Goal: Task Accomplishment & Management: Manage account settings

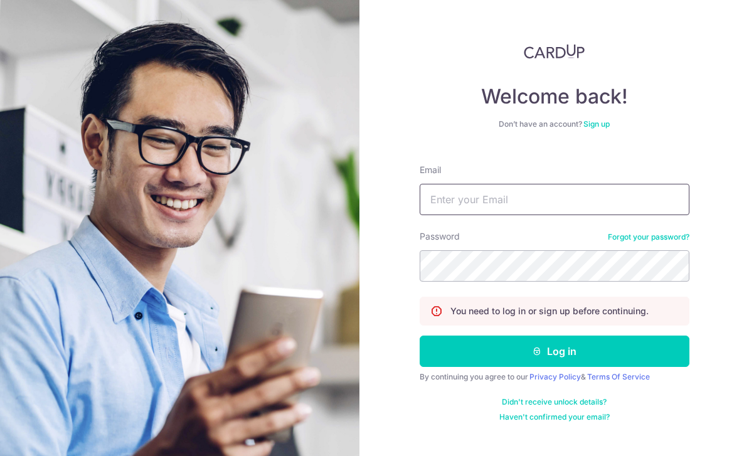
type input "Dexterfredricksia@gmail.com"
click at [554, 351] on button "Log in" at bounding box center [554, 350] width 270 height 31
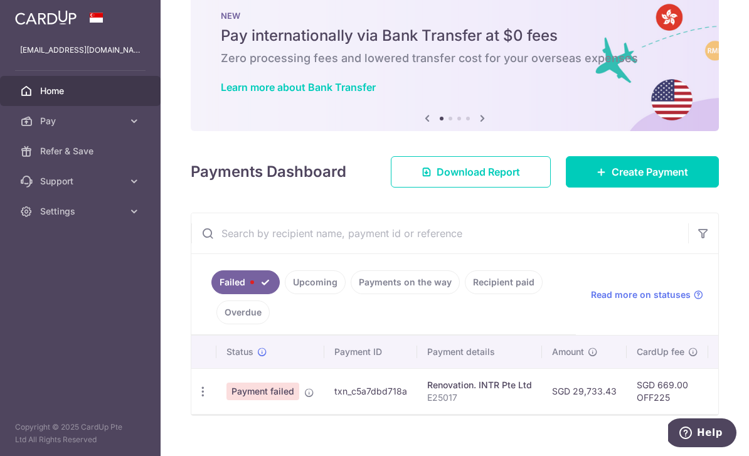
scroll to position [29, 0]
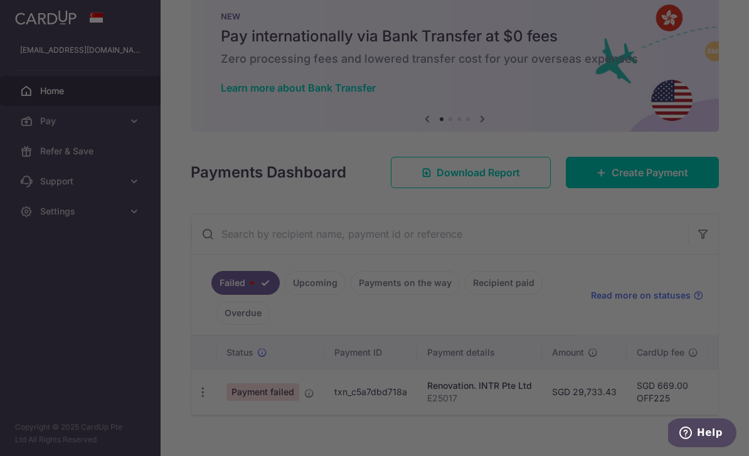
click at [191, 413] on div at bounding box center [378, 230] width 756 height 460
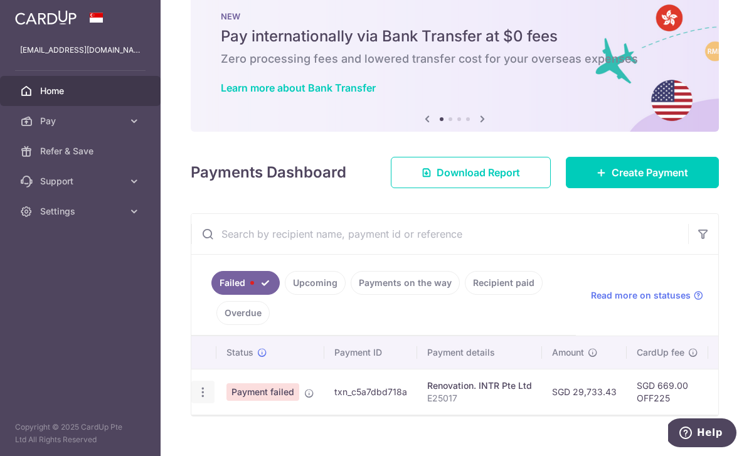
click at [196, 399] on icon "button" at bounding box center [202, 392] width 13 height 13
click at [598, 273] on div at bounding box center [374, 228] width 749 height 456
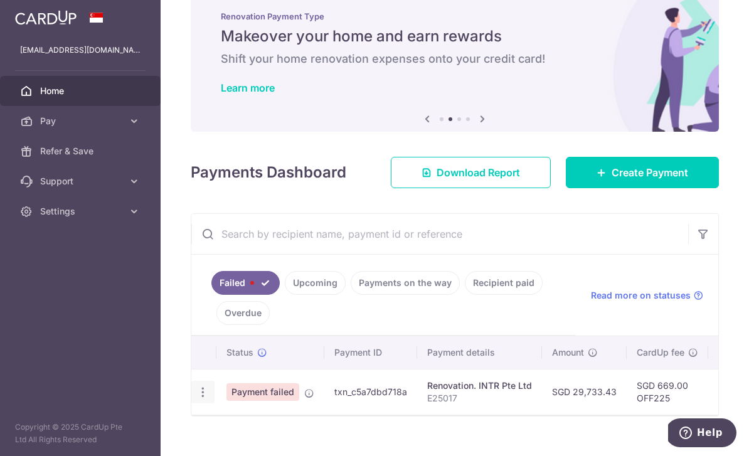
click at [196, 399] on icon "button" at bounding box center [202, 392] width 13 height 13
click at [227, 434] on span "Update payment" at bounding box center [269, 426] width 85 height 15
radio input "true"
type input "29,733.43"
type input "E25017"
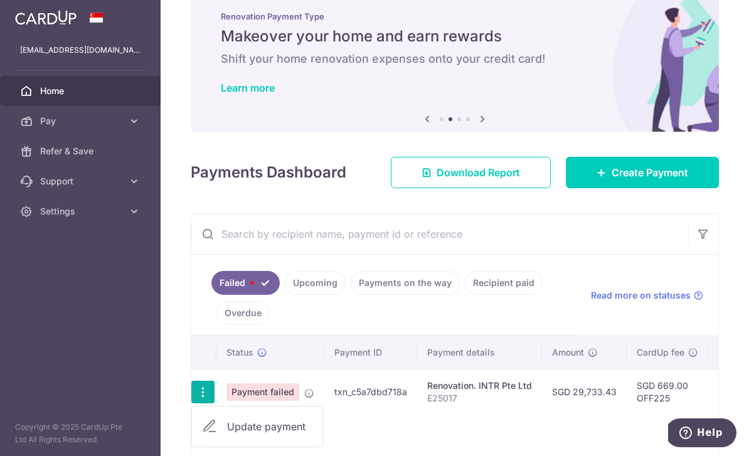
type input "Third invoice for renovation"
type input "OFF225"
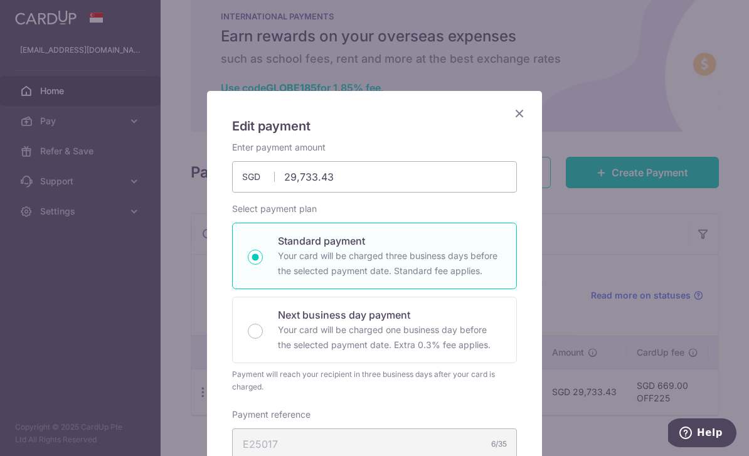
scroll to position [0, 0]
click at [522, 113] on icon "Close" at bounding box center [519, 113] width 15 height 16
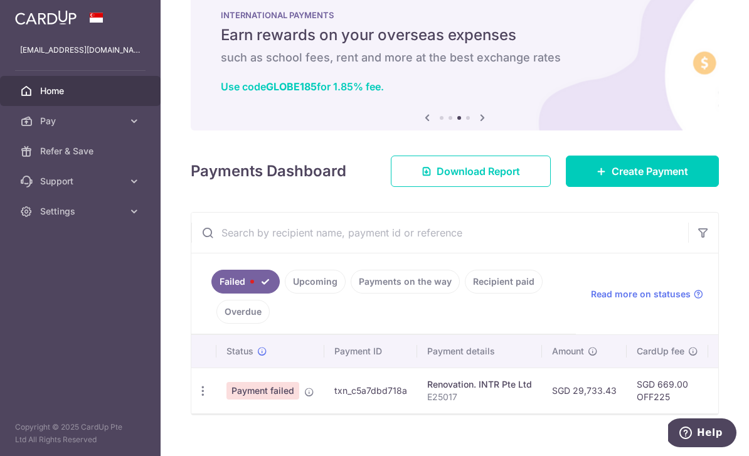
scroll to position [29, 0]
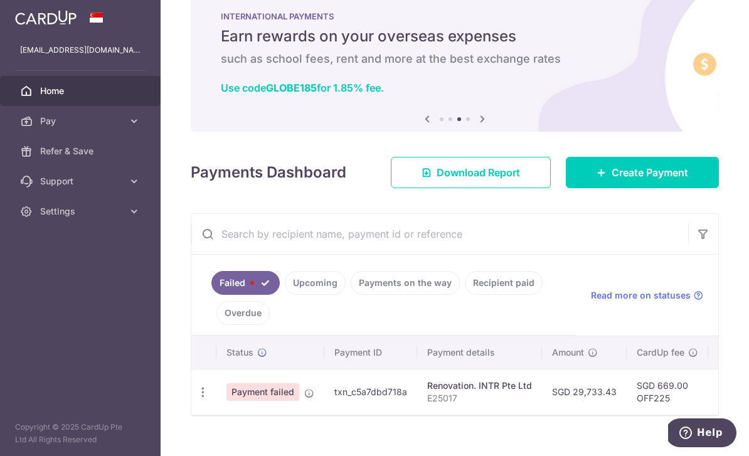
click at [708, 413] on td "SGD 30,402.43" at bounding box center [750, 392] width 85 height 46
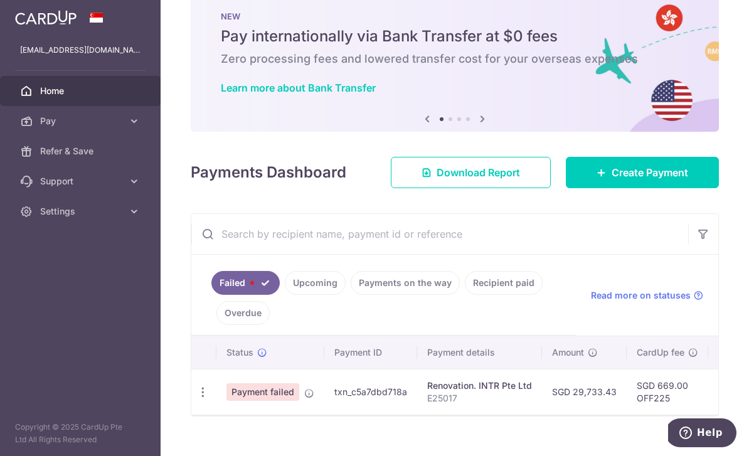
click at [0, 0] on icon "button" at bounding box center [0, 0] width 0 height 0
click at [141, 130] on link "Pay" at bounding box center [80, 121] width 161 height 30
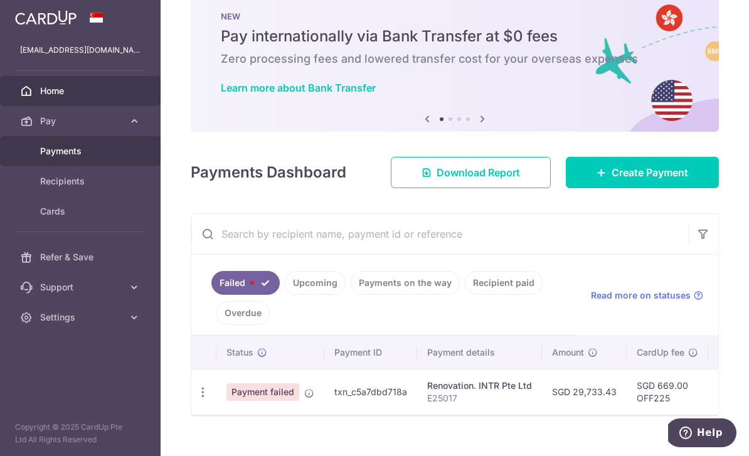
click at [111, 150] on span "Payments" at bounding box center [81, 151] width 83 height 13
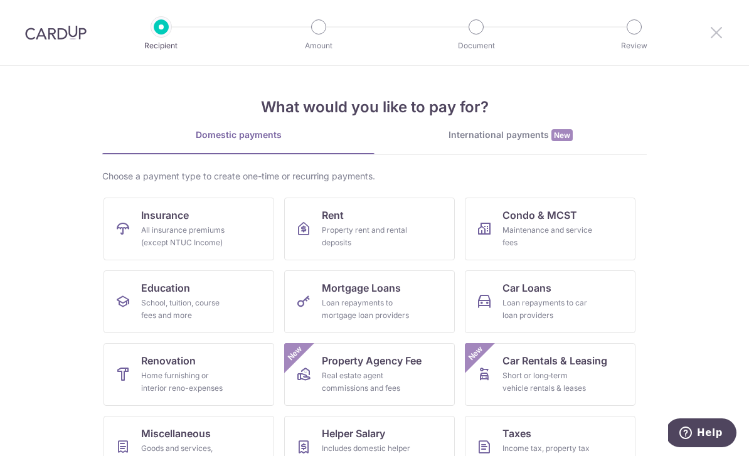
click at [717, 31] on icon at bounding box center [716, 32] width 15 height 16
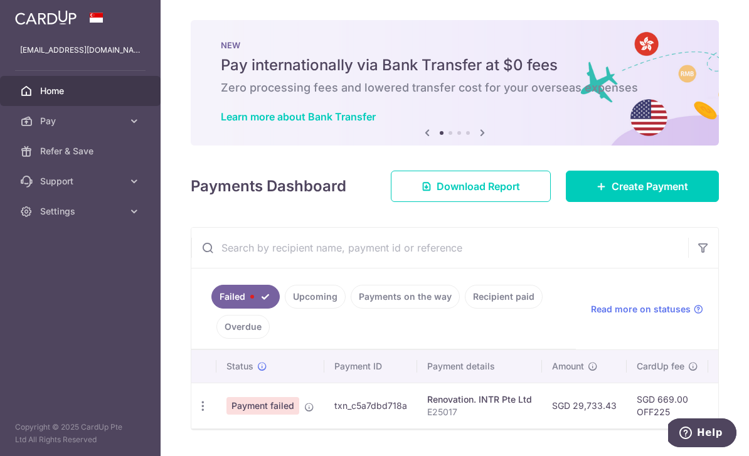
click at [324, 426] on td "txn_c5a7dbd718a" at bounding box center [370, 405] width 93 height 46
click at [226, 414] on span "Payment failed" at bounding box center [262, 406] width 73 height 18
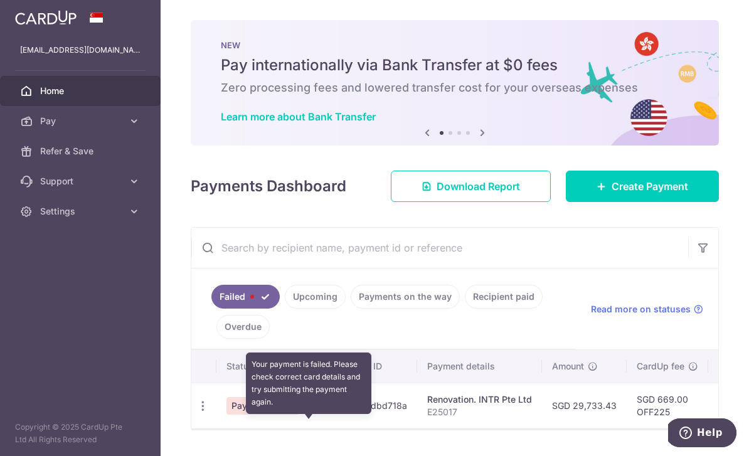
click at [304, 412] on icon at bounding box center [309, 407] width 10 height 10
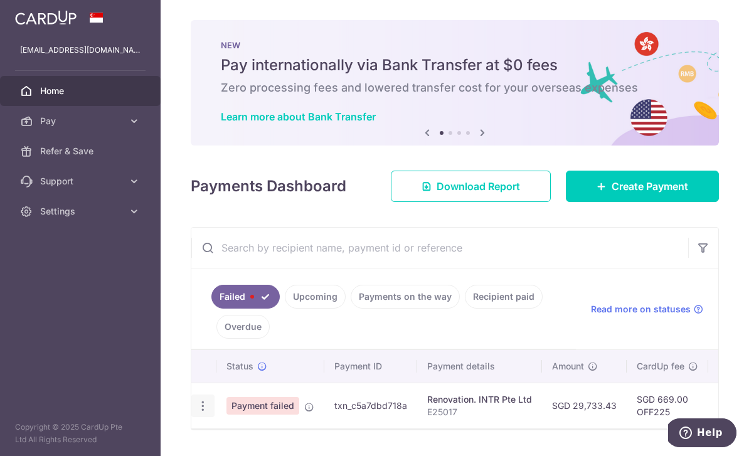
click at [196, 413] on icon "button" at bounding box center [202, 405] width 13 height 13
click at [560, 317] on div at bounding box center [374, 228] width 749 height 456
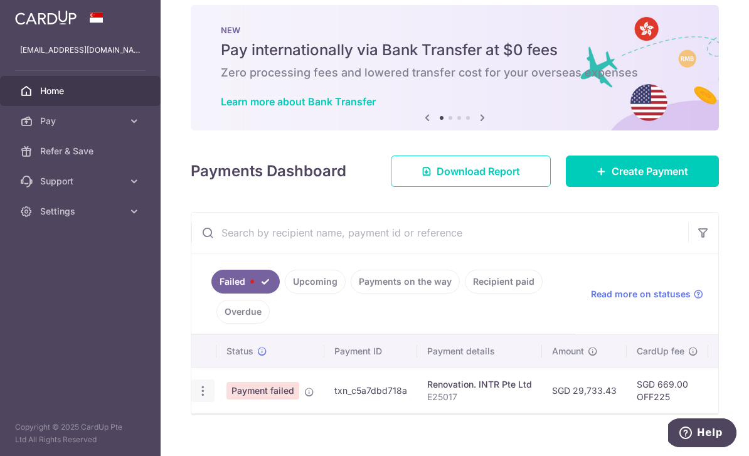
scroll to position [14, 0]
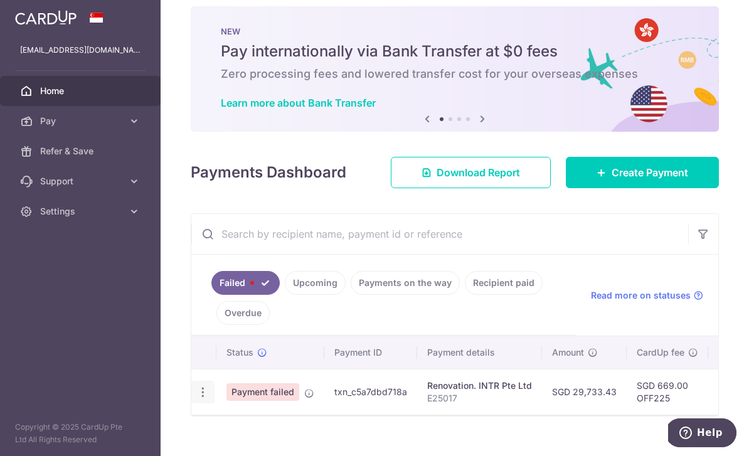
click at [196, 399] on icon "button" at bounding box center [202, 392] width 13 height 13
click at [227, 434] on span "Update payment" at bounding box center [269, 426] width 85 height 15
radio input "true"
type input "29,733.43"
type input "E25017"
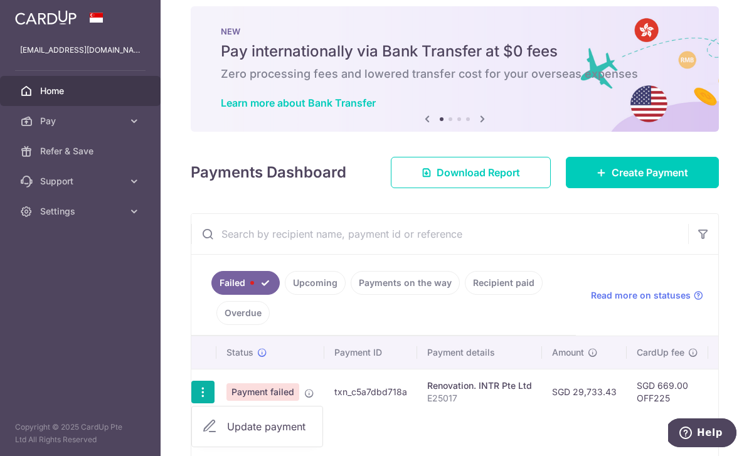
type input "Third invoice for renovation"
type input "OFF225"
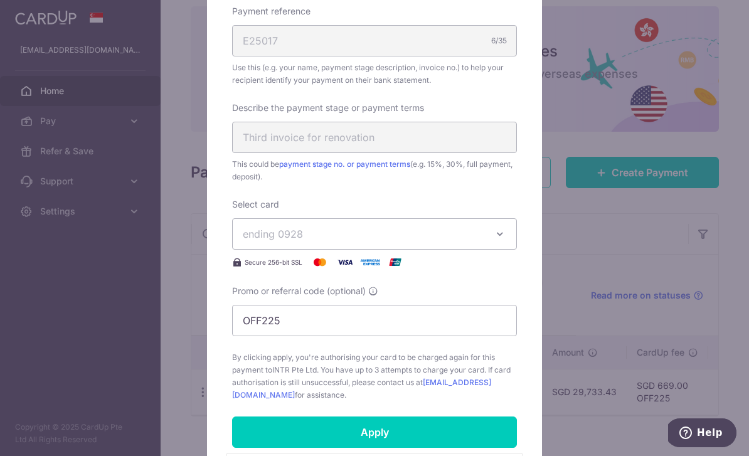
scroll to position [413, 0]
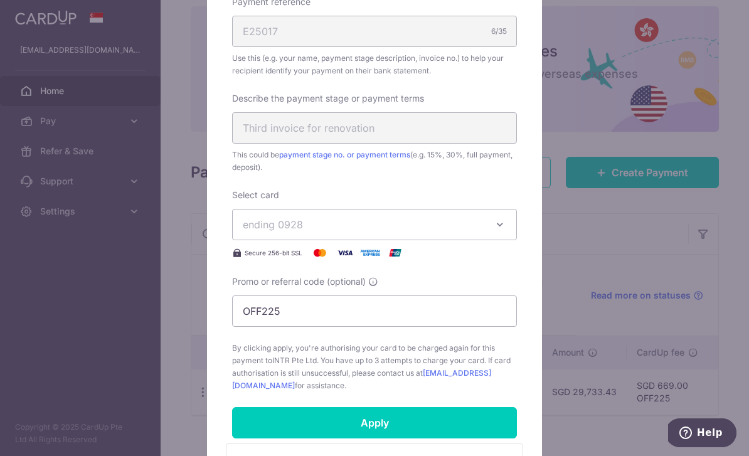
click at [479, 226] on span "ending 0928" at bounding box center [363, 224] width 241 height 15
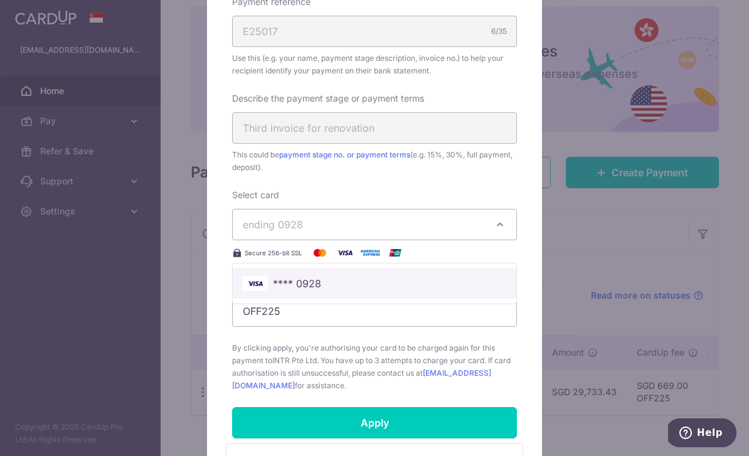
click at [364, 280] on span "**** 0928" at bounding box center [374, 283] width 263 height 15
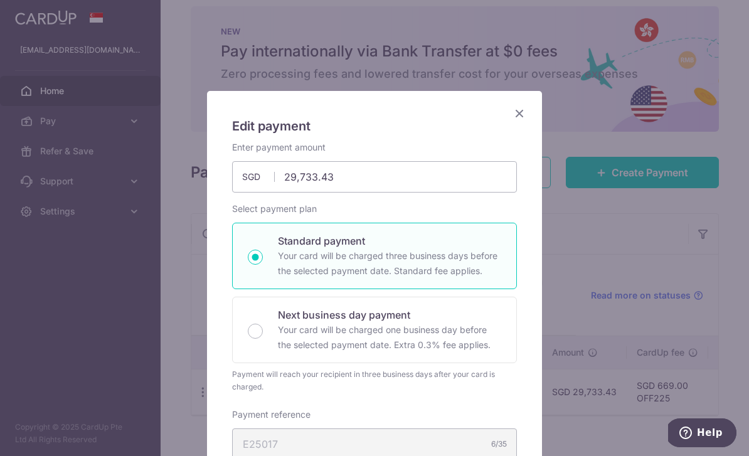
scroll to position [0, 0]
click at [519, 119] on icon "Close" at bounding box center [519, 113] width 15 height 16
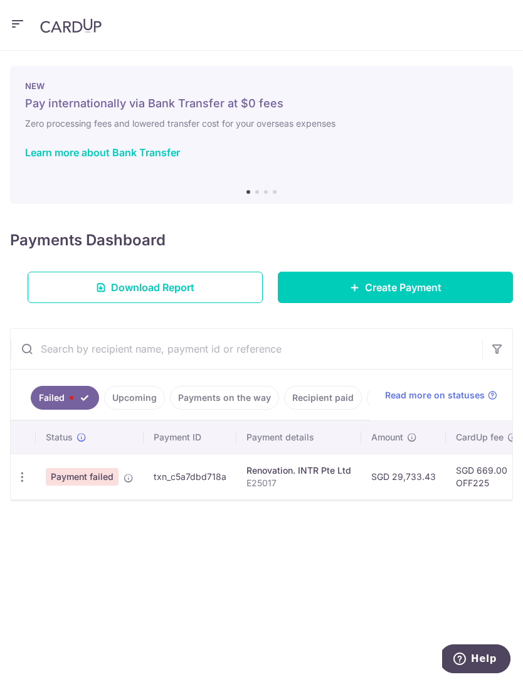
click at [23, 455] on icon "button" at bounding box center [22, 476] width 13 height 13
click at [421, 455] on div at bounding box center [261, 341] width 523 height 682
click at [446, 455] on td "SGD 669.00 OFF225" at bounding box center [487, 476] width 82 height 46
click at [95, 455] on span "Payment failed" at bounding box center [82, 477] width 73 height 18
click at [127, 455] on icon at bounding box center [129, 478] width 10 height 10
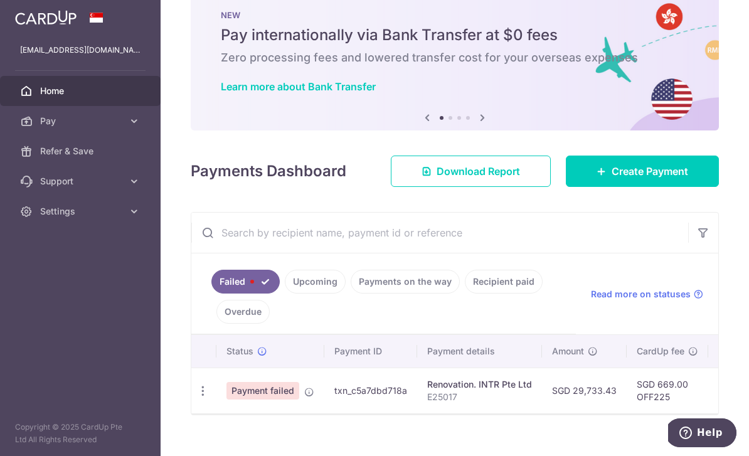
scroll to position [29, 0]
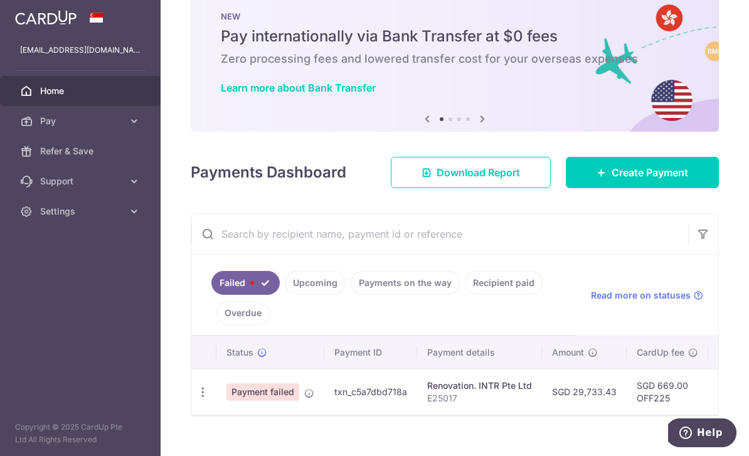
click at [427, 404] on p "E25017" at bounding box center [479, 398] width 105 height 13
click at [626, 414] on td "SGD 669.00 OFF225" at bounding box center [667, 392] width 82 height 46
click at [708, 405] on td "SGD 30,402.43" at bounding box center [750, 392] width 85 height 46
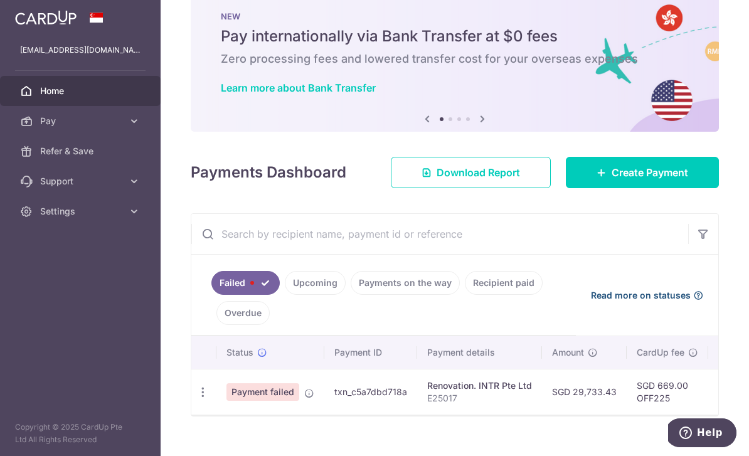
click at [655, 302] on span "Read more on statuses" at bounding box center [641, 295] width 100 height 13
click at [0, 0] on icon "button" at bounding box center [0, 0] width 0 height 0
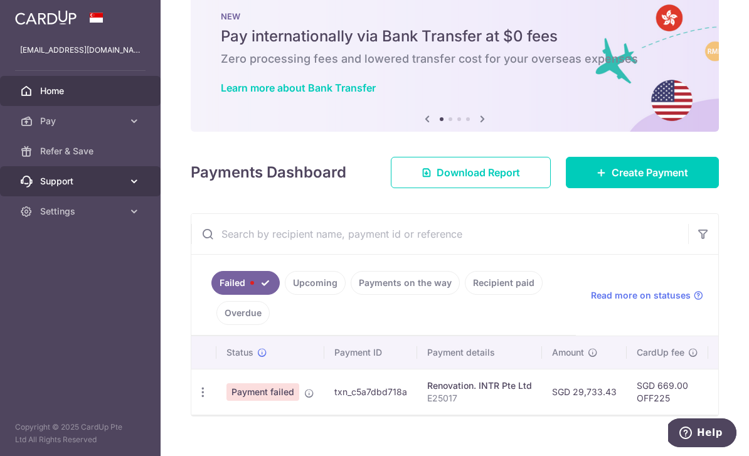
click at [124, 180] on link "Support" at bounding box center [80, 181] width 161 height 30
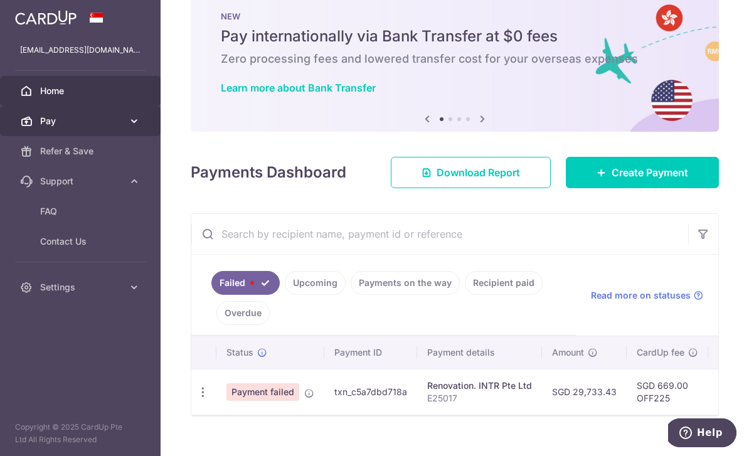
click at [134, 129] on link "Pay" at bounding box center [80, 121] width 161 height 30
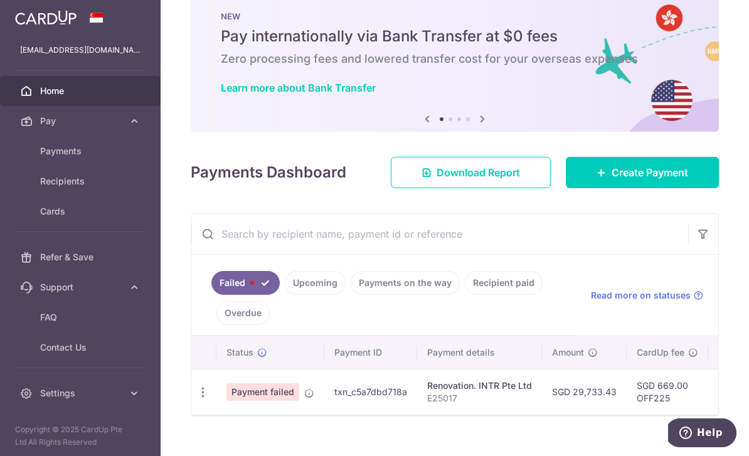
click at [0, 0] on header at bounding box center [0, 0] width 0 height 0
click at [0, 0] on icon "button" at bounding box center [0, 0] width 0 height 0
click at [196, 399] on icon "button" at bounding box center [202, 392] width 13 height 13
click at [227, 434] on span "Update payment" at bounding box center [269, 426] width 85 height 15
radio input "true"
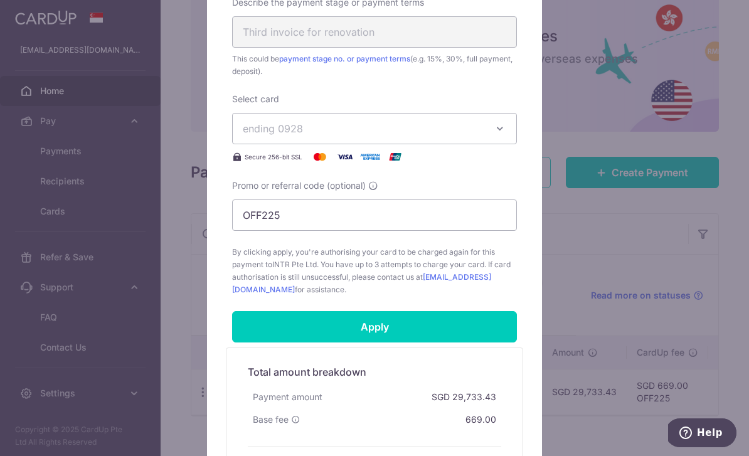
scroll to position [509, 0]
click at [440, 132] on span "ending 0928" at bounding box center [363, 127] width 241 height 15
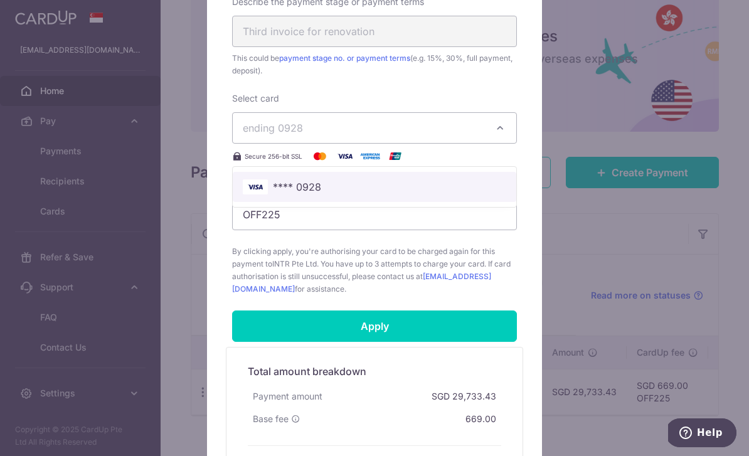
click at [347, 177] on link "**** 0928" at bounding box center [374, 187] width 283 height 30
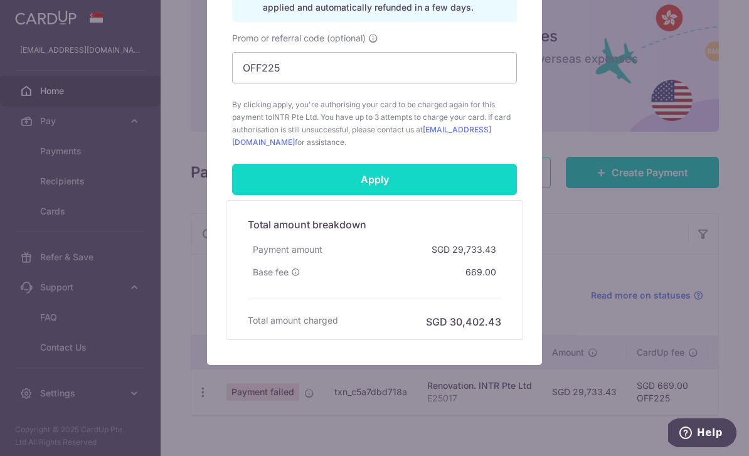
scroll to position [720, 0]
click at [358, 181] on input "Apply" at bounding box center [374, 179] width 285 height 31
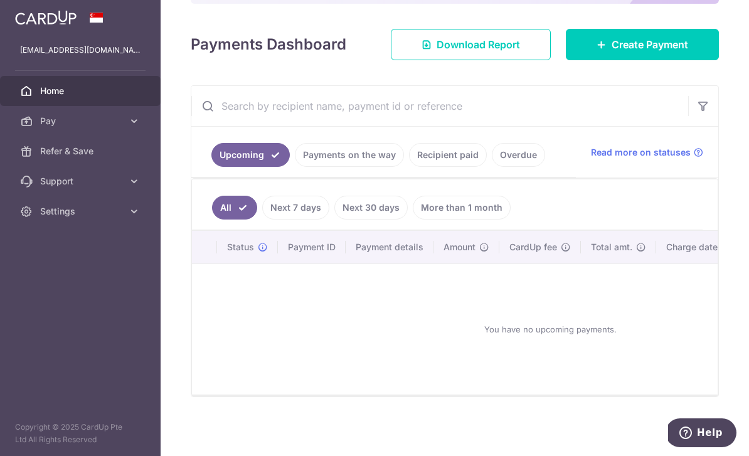
scroll to position [167, 0]
click at [0, 0] on icon "button" at bounding box center [0, 0] width 0 height 0
click at [60, 120] on span "Pay" at bounding box center [81, 121] width 83 height 13
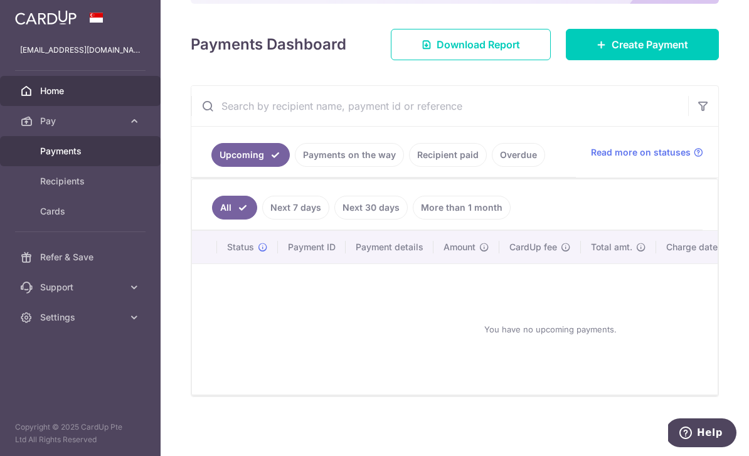
click at [83, 152] on span "Payments" at bounding box center [81, 151] width 83 height 13
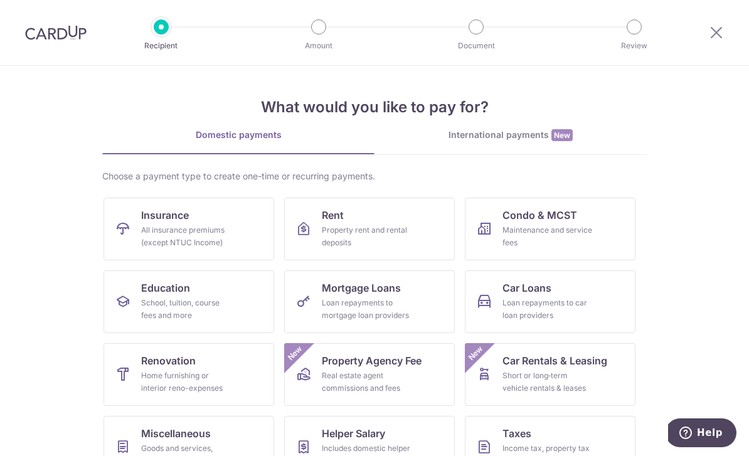
click at [707, 32] on div at bounding box center [715, 32] width 65 height 65
click at [718, 31] on icon at bounding box center [716, 32] width 15 height 16
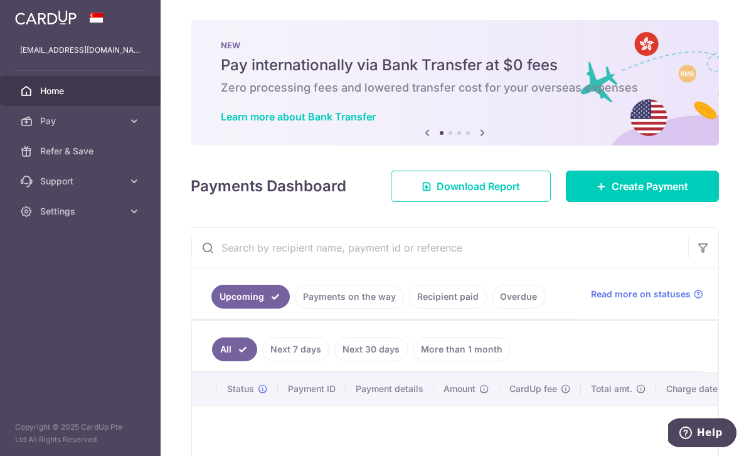
click at [0, 0] on icon "button" at bounding box center [0, 0] width 0 height 0
click at [377, 202] on div "Payments Dashboard Download Report Create Payment" at bounding box center [455, 184] width 528 height 36
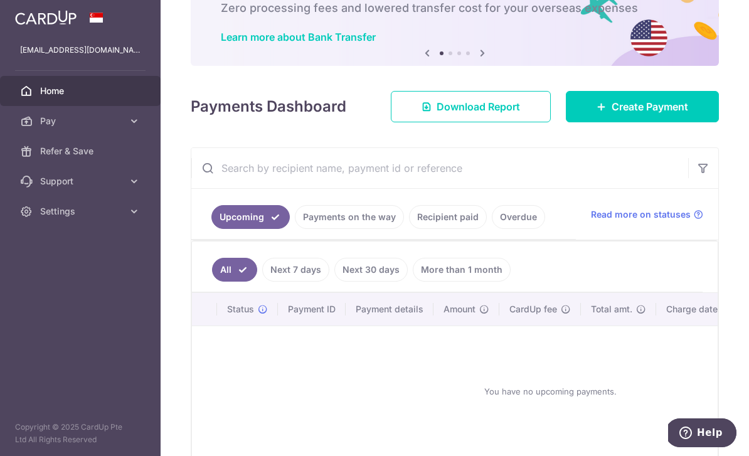
click at [379, 229] on link "Payments on the way" at bounding box center [349, 217] width 109 height 24
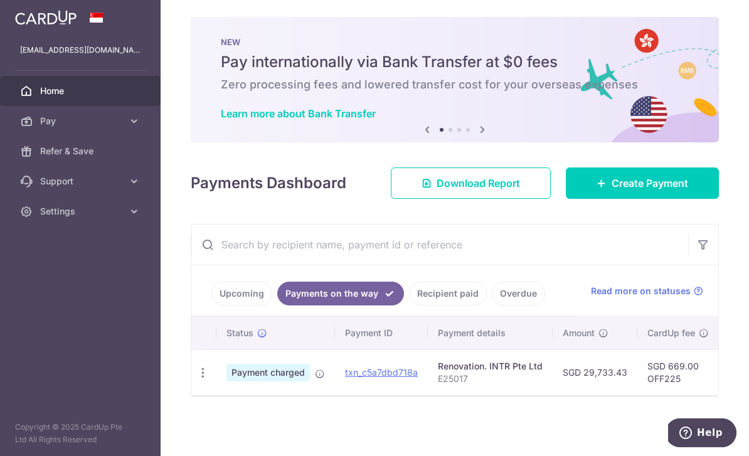
scroll to position [14, 0]
click at [458, 305] on link "Recipient paid" at bounding box center [448, 294] width 78 height 24
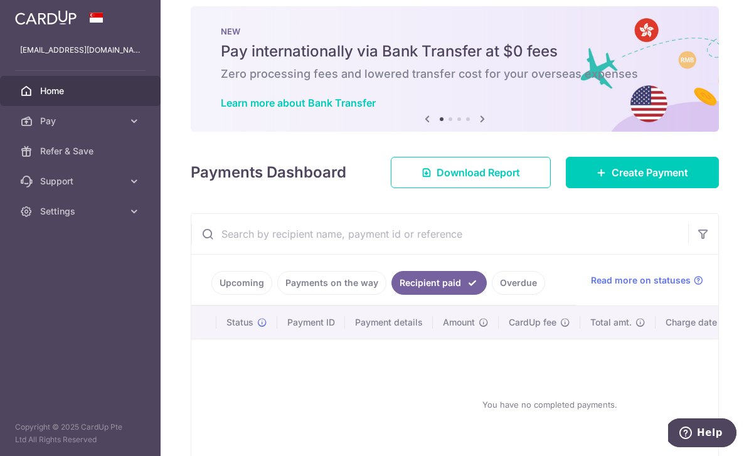
click at [344, 295] on link "Payments on the way" at bounding box center [331, 283] width 109 height 24
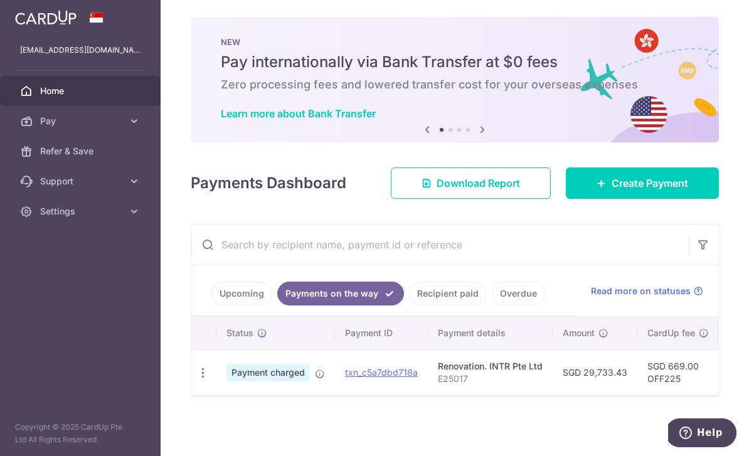
click at [0, 0] on icon "button" at bounding box center [0, 0] width 0 height 0
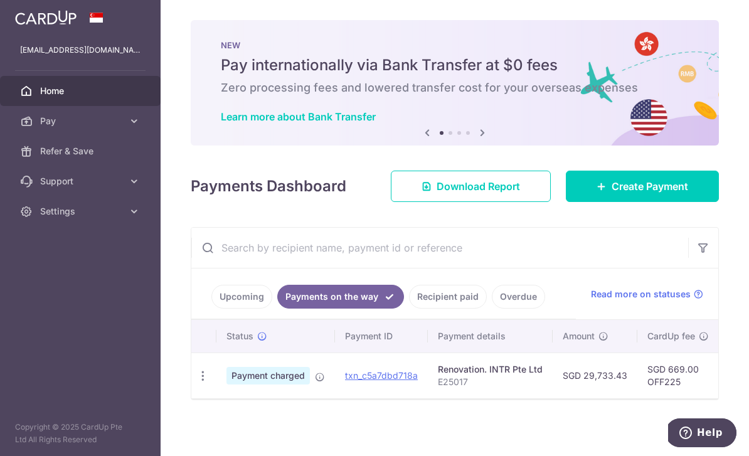
scroll to position [0, 0]
